Goal: Information Seeking & Learning: Learn about a topic

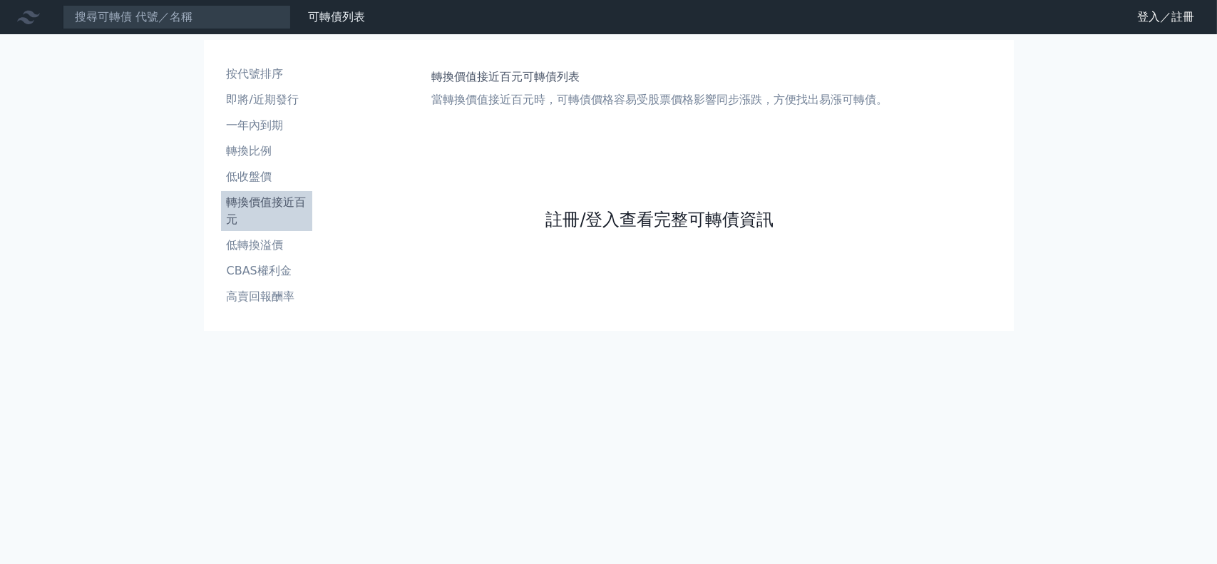
click at [648, 219] on link "註冊/登入查看完整可轉債資訊" at bounding box center [660, 219] width 228 height 23
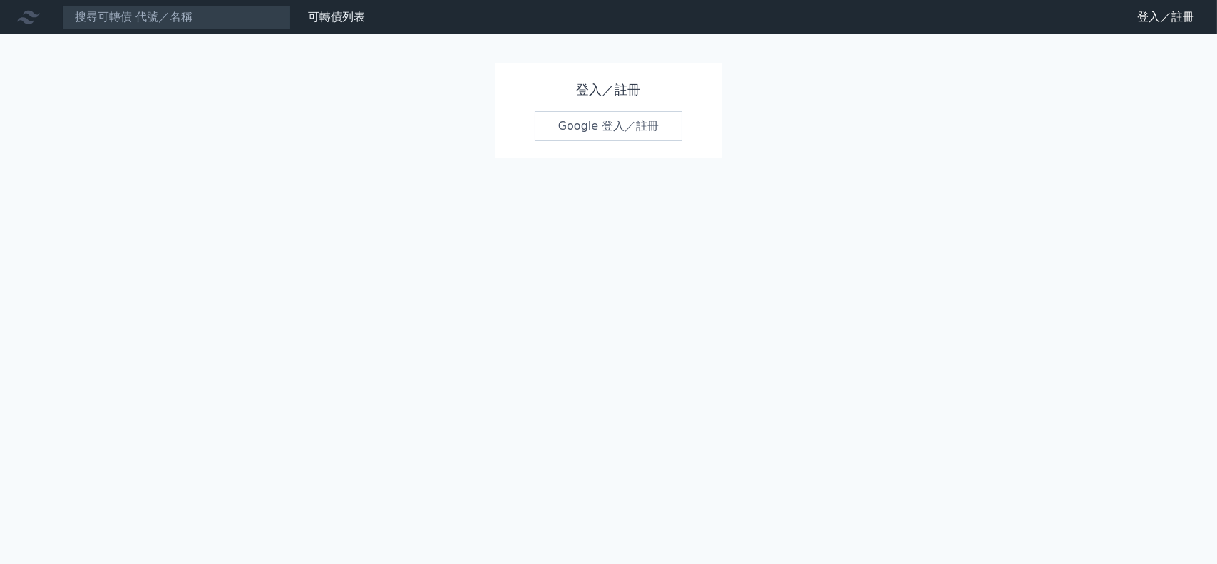
click at [639, 126] on link "Google 登入／註冊" at bounding box center [609, 126] width 148 height 30
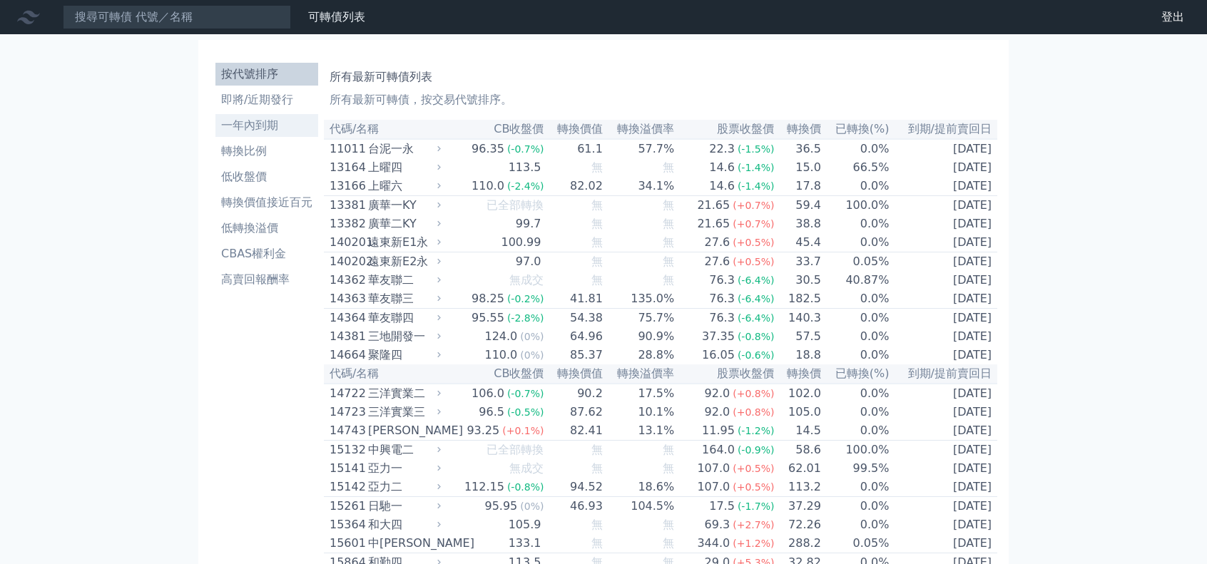
click at [263, 123] on li "一年內到期" at bounding box center [266, 125] width 103 height 17
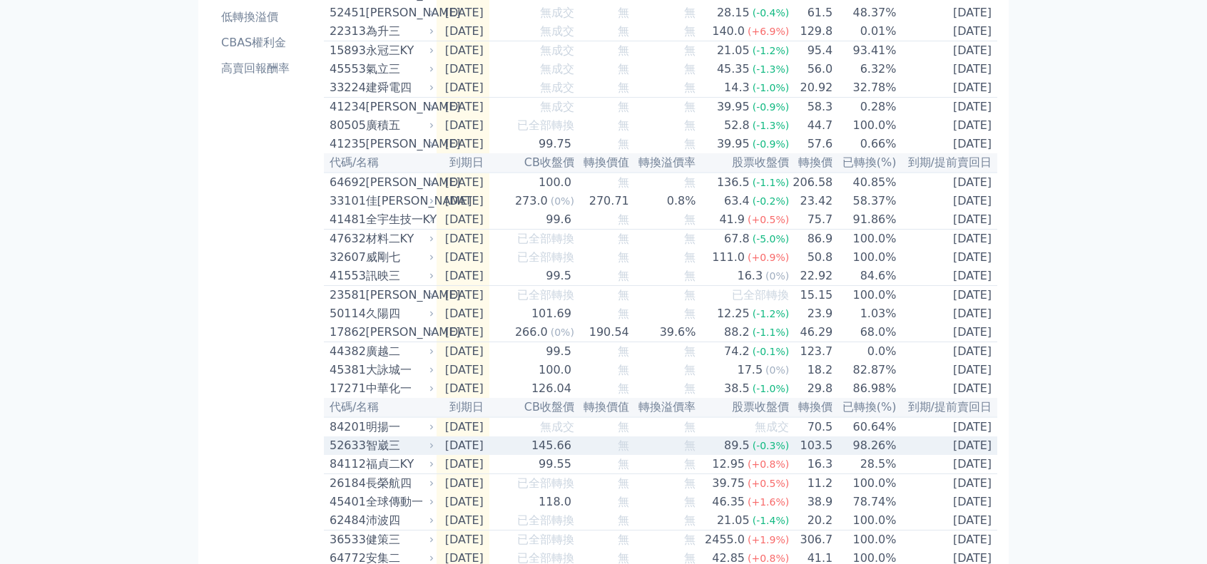
scroll to position [214, 0]
